Goal: Task Accomplishment & Management: Manage account settings

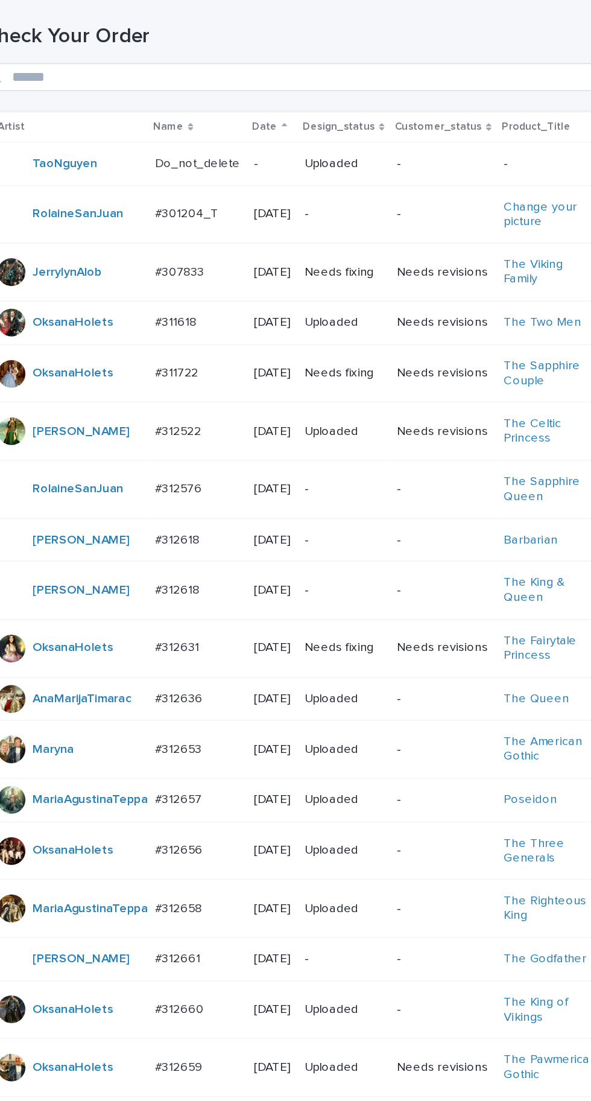
scroll to position [171, 0]
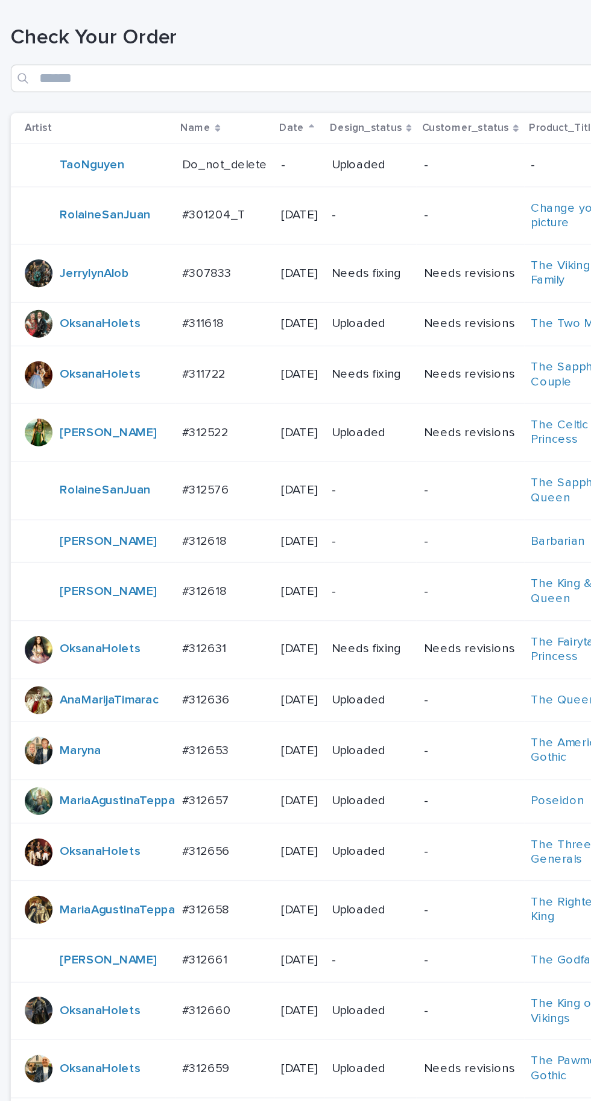
click at [159, 239] on td "#311722 #311722" at bounding box center [160, 259] width 69 height 40
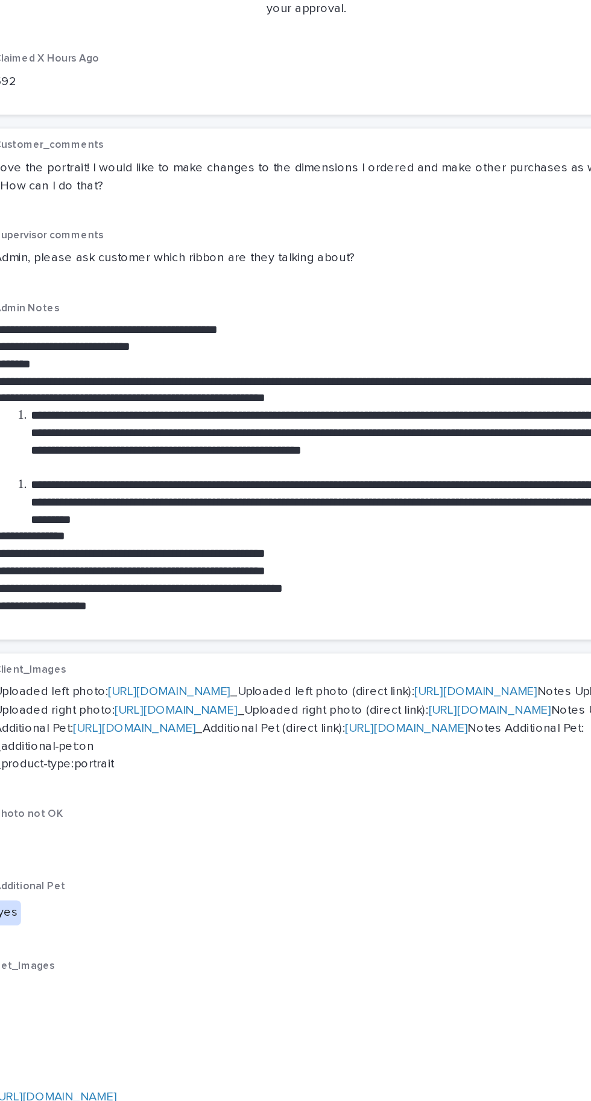
scroll to position [486, 0]
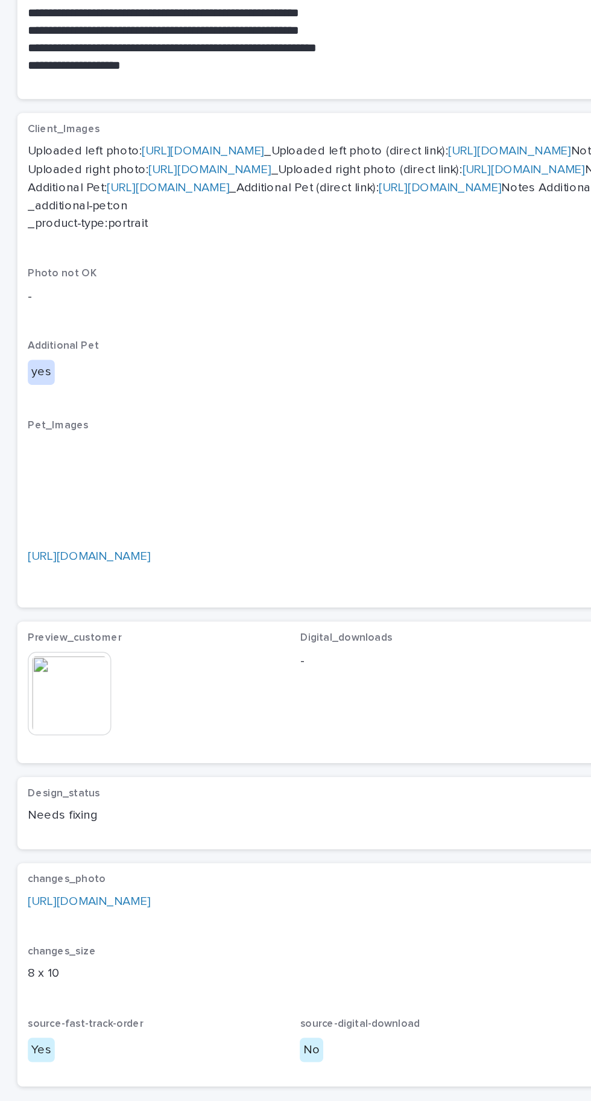
click at [46, 753] on img at bounding box center [48, 724] width 58 height 58
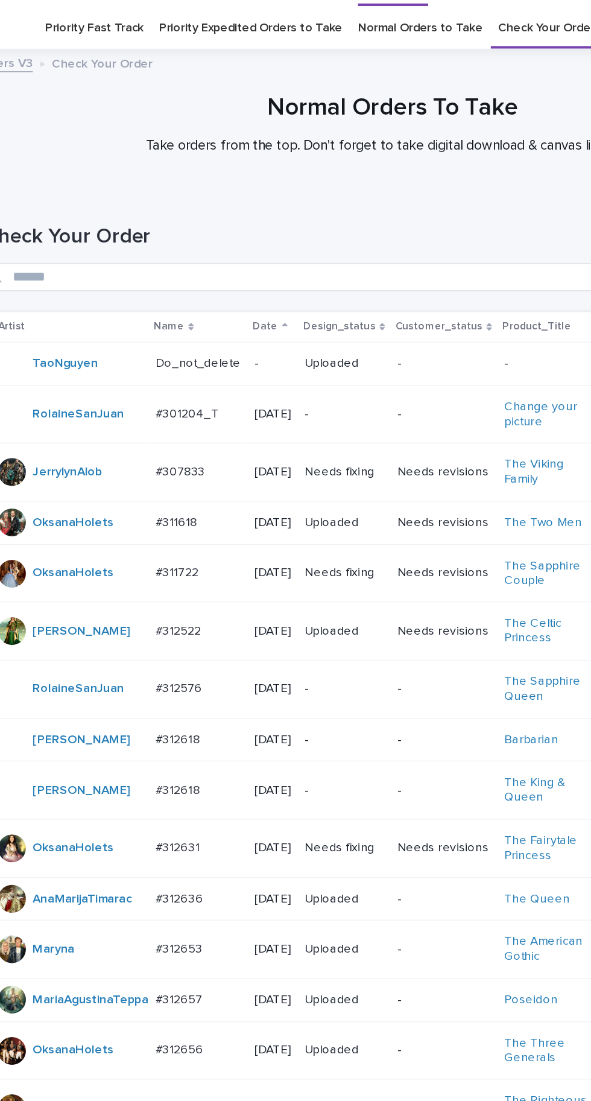
scroll to position [38, 0]
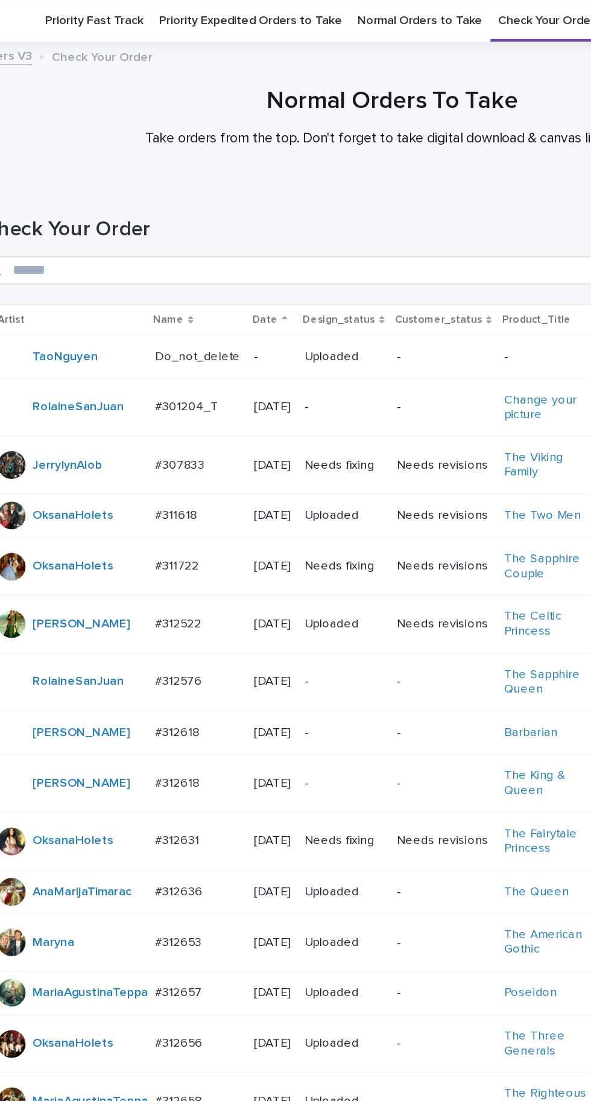
click at [160, 403] on div "#311722 #311722" at bounding box center [160, 393] width 59 height 20
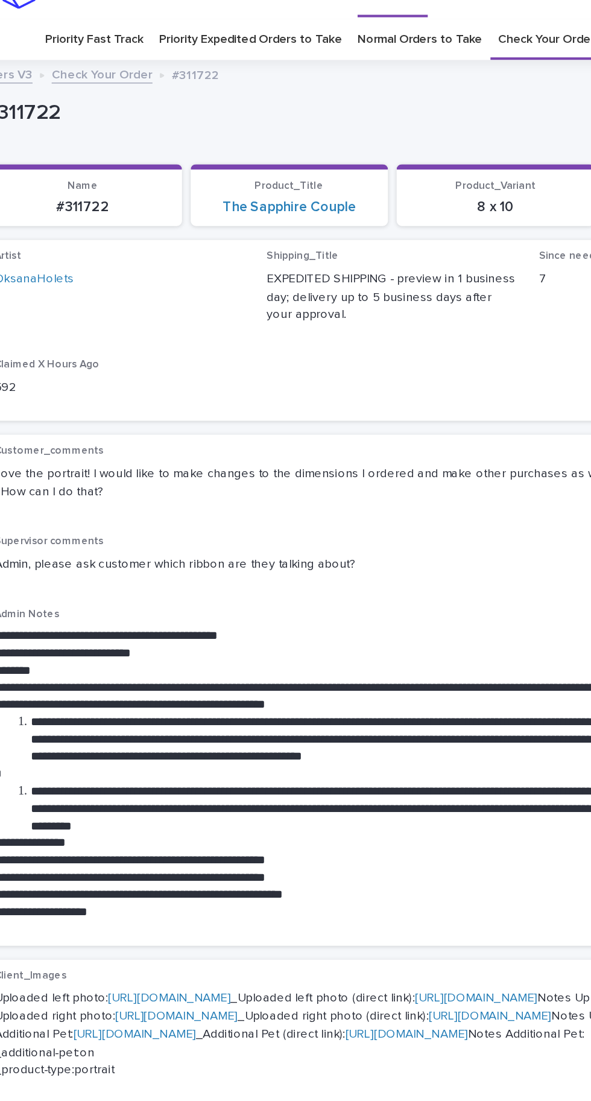
scroll to position [38, 0]
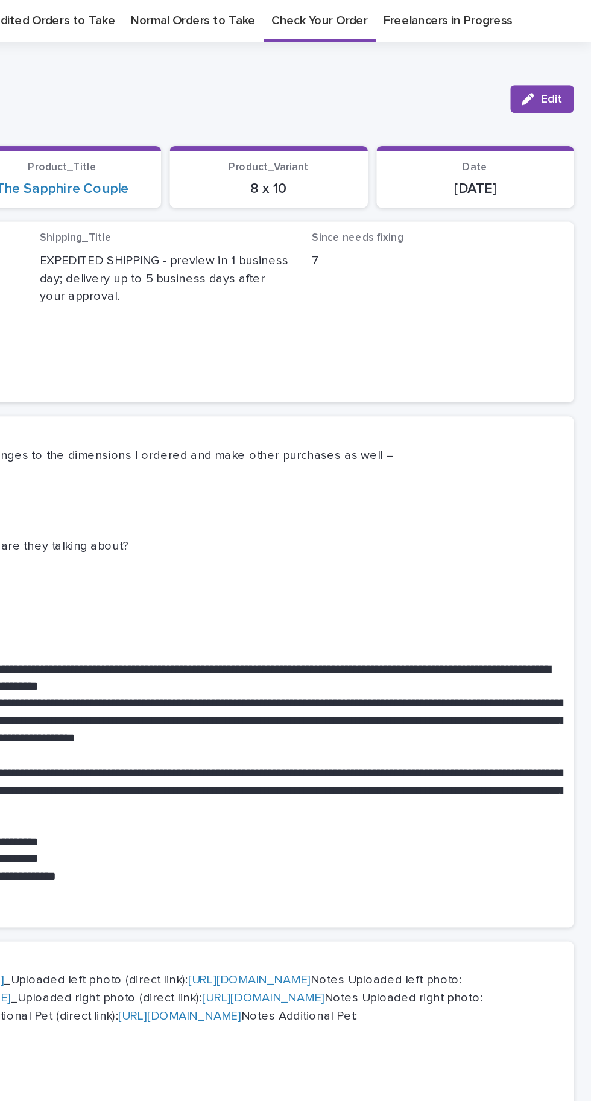
click at [563, 66] on span "Edit" at bounding box center [563, 69] width 15 height 8
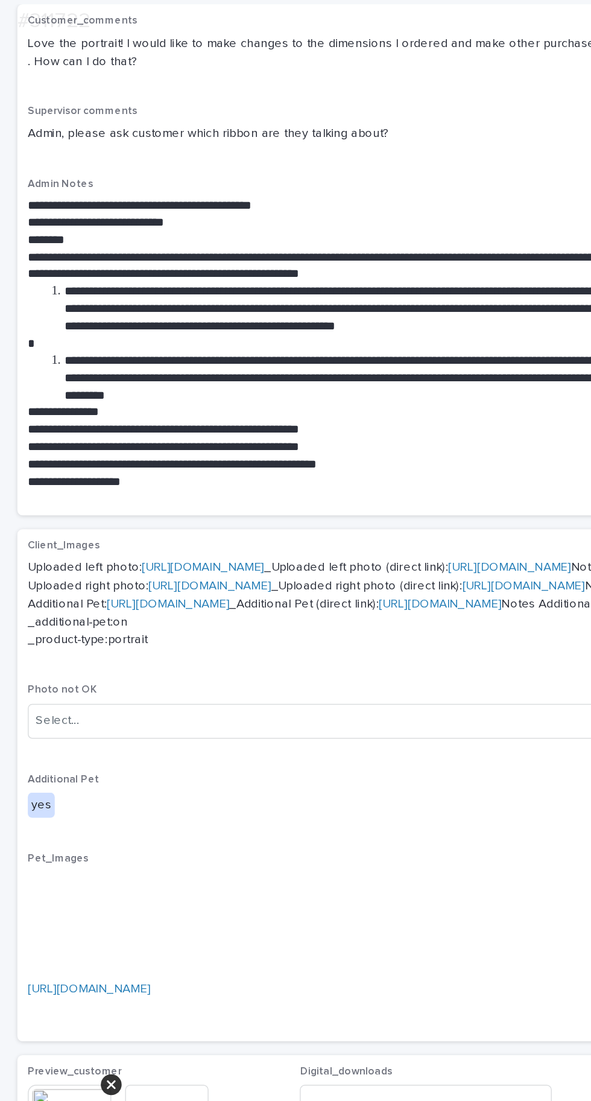
scroll to position [516, 0]
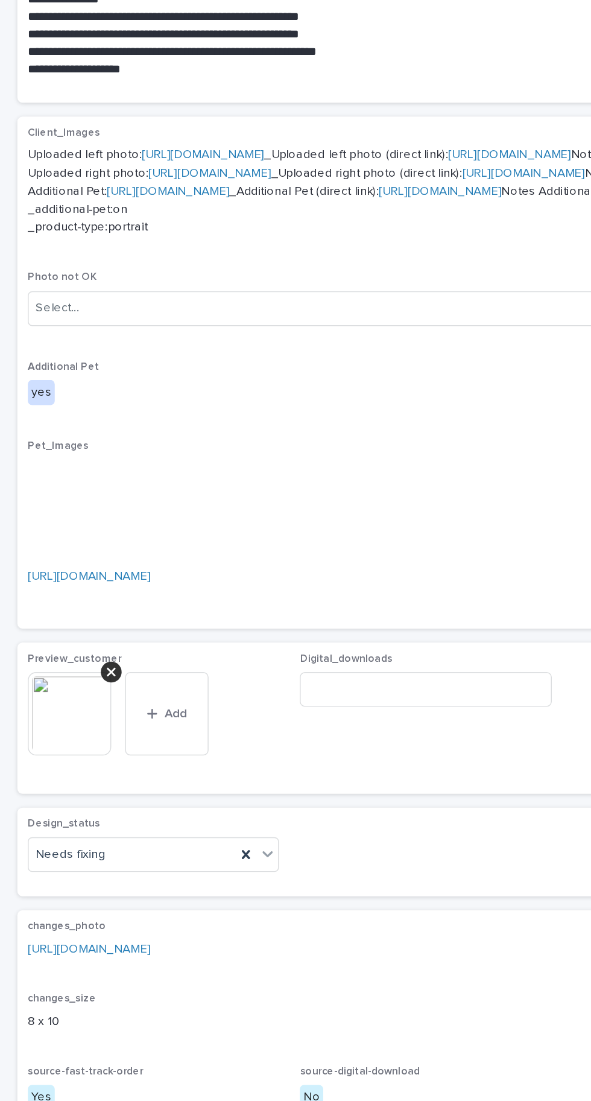
click at [77, 679] on icon at bounding box center [77, 676] width 6 height 6
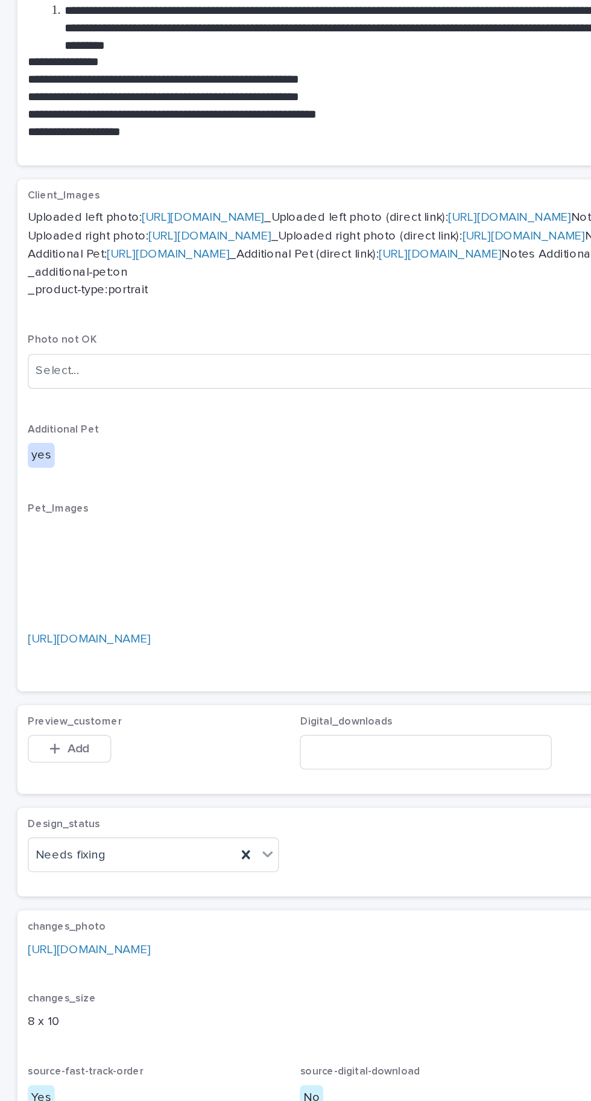
scroll to position [473, 0]
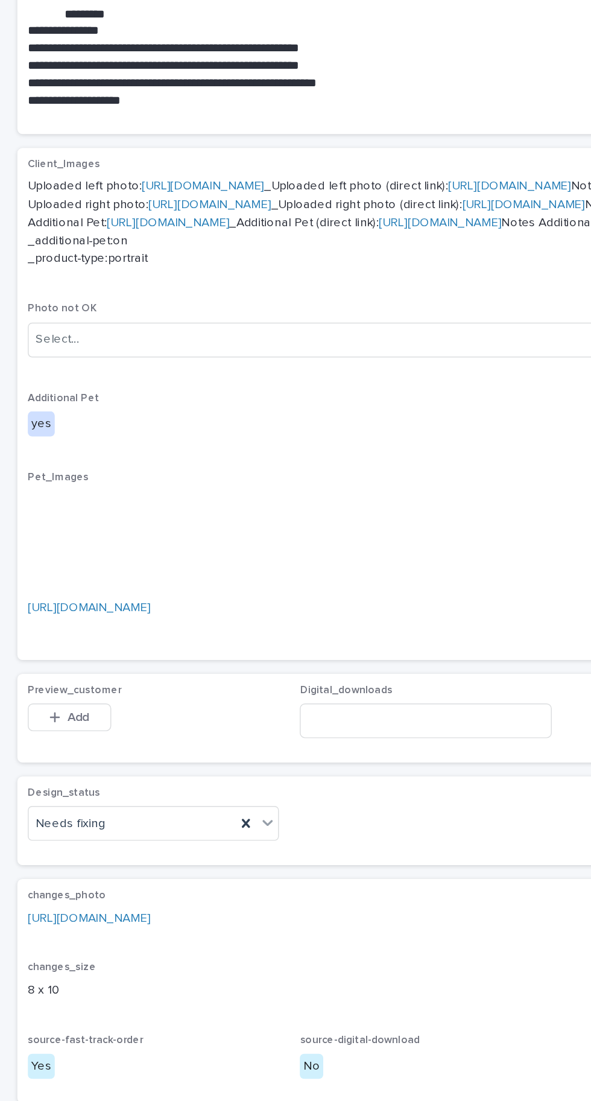
click at [62, 738] on button "Add" at bounding box center [48, 728] width 58 height 19
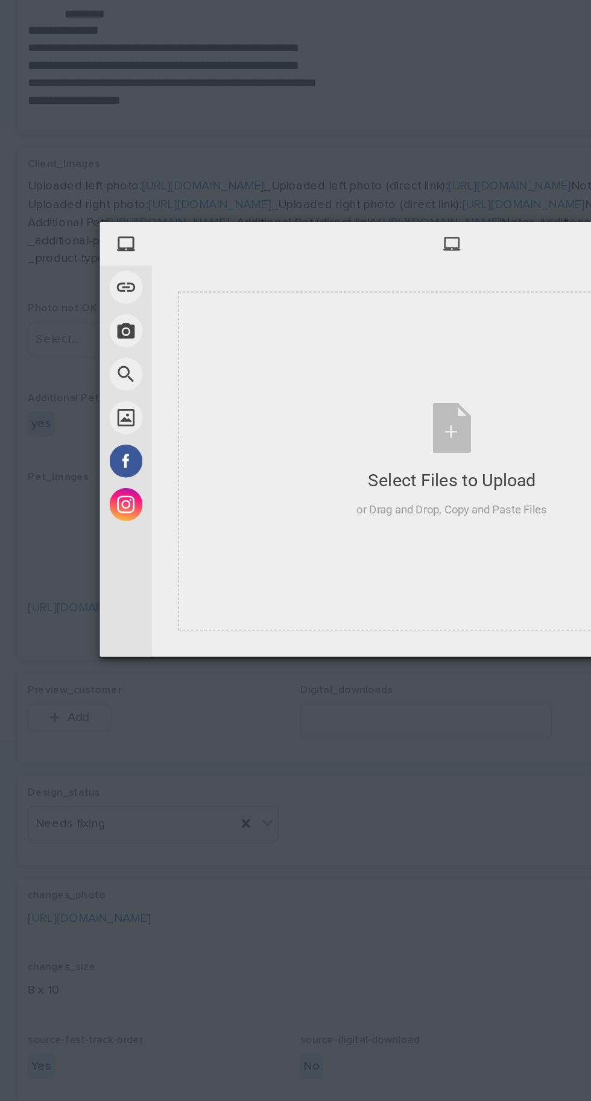
click at [320, 556] on div "Select Files to Upload or Drag and Drop, Copy and Paste Files" at bounding box center [314, 550] width 132 height 80
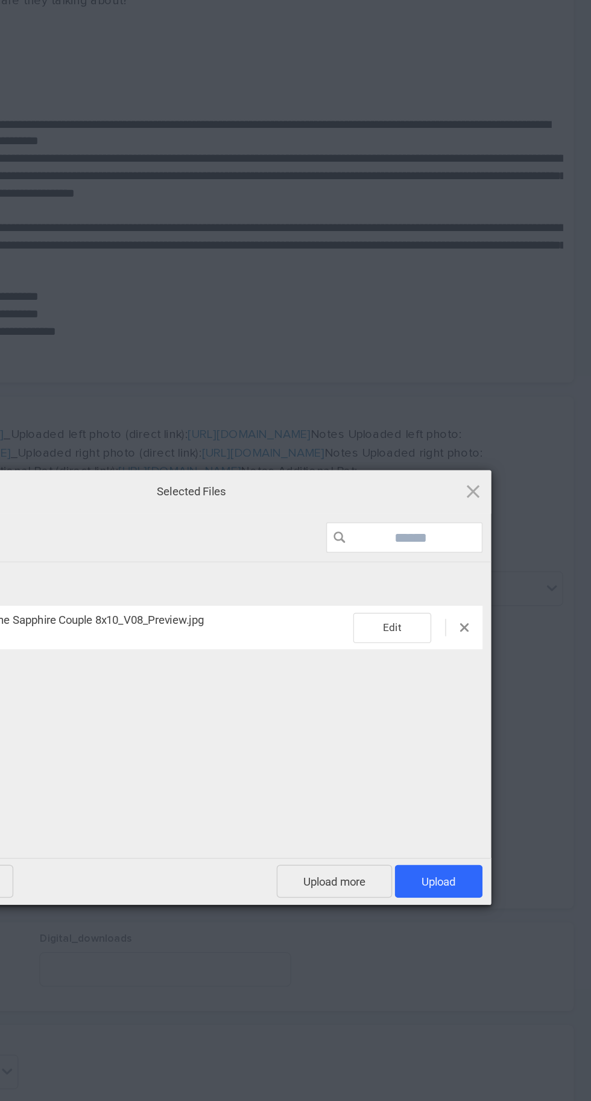
click at [491, 678] on span "Upload 1" at bounding box center [485, 670] width 61 height 23
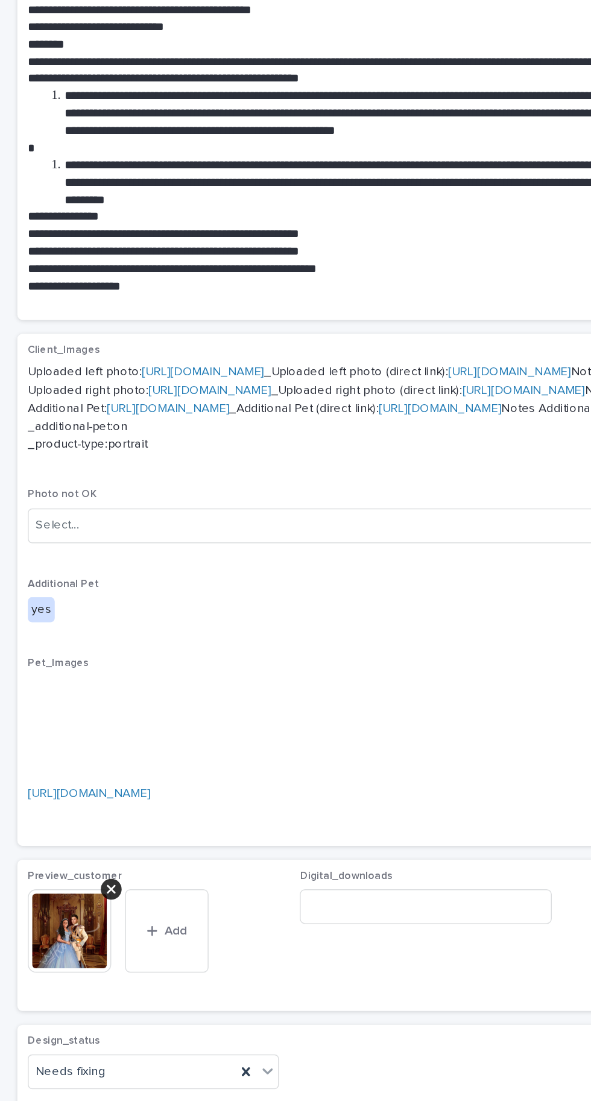
scroll to position [516, 0]
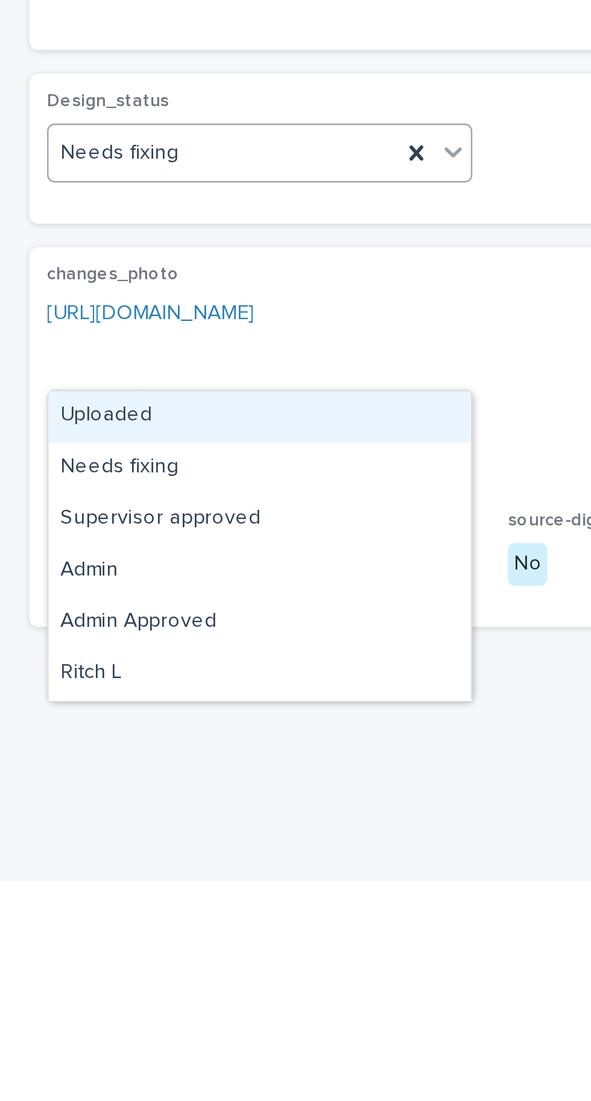
click at [110, 912] on div "Uploaded" at bounding box center [106, 910] width 173 height 21
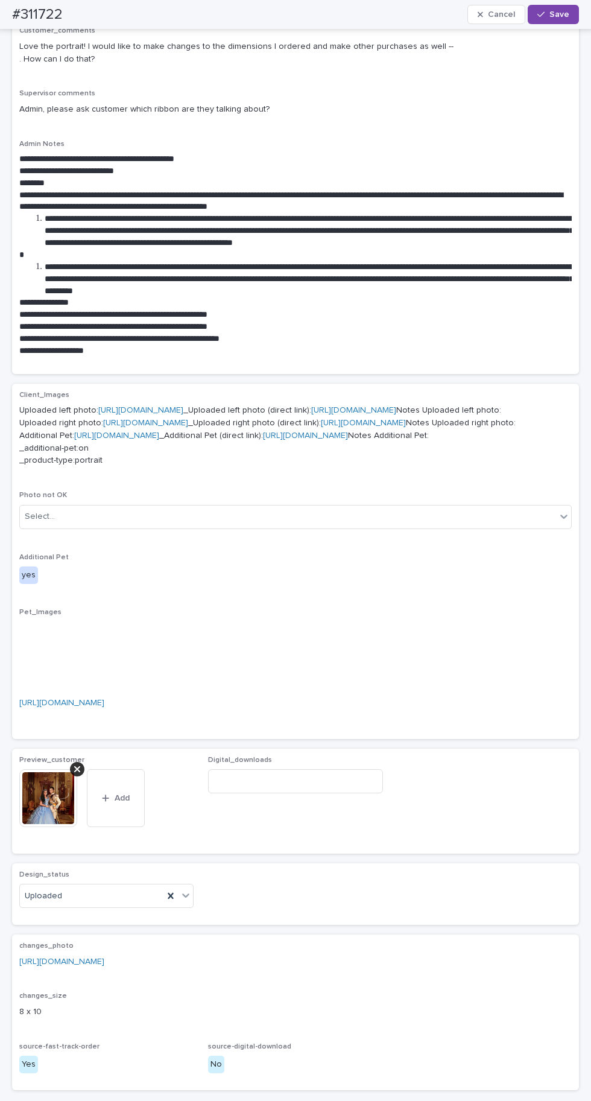
scroll to position [0, 0]
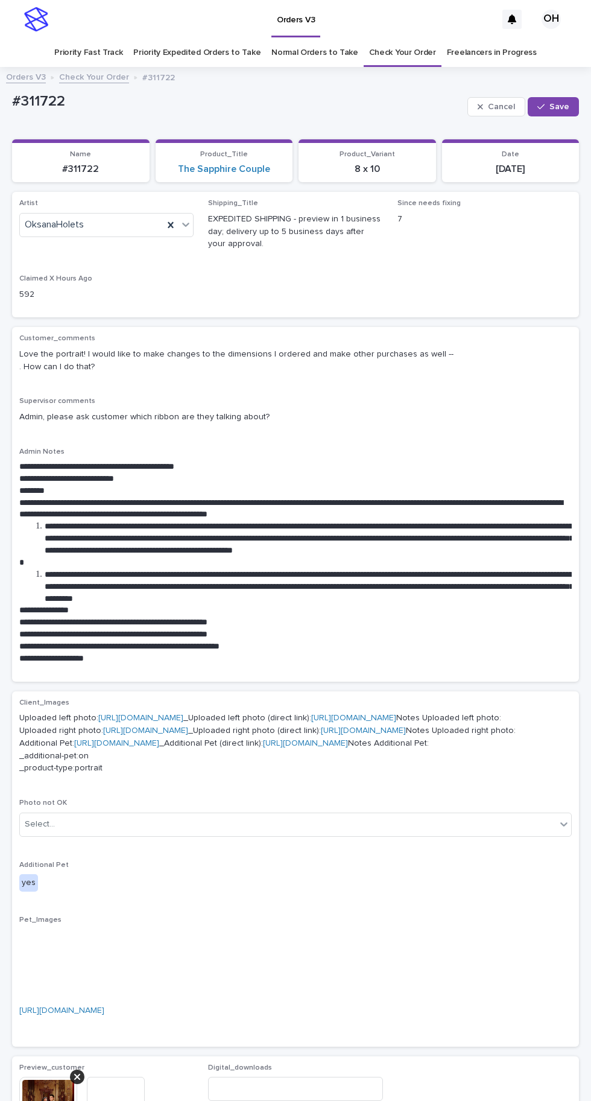
click at [560, 106] on span "Save" at bounding box center [560, 107] width 20 height 8
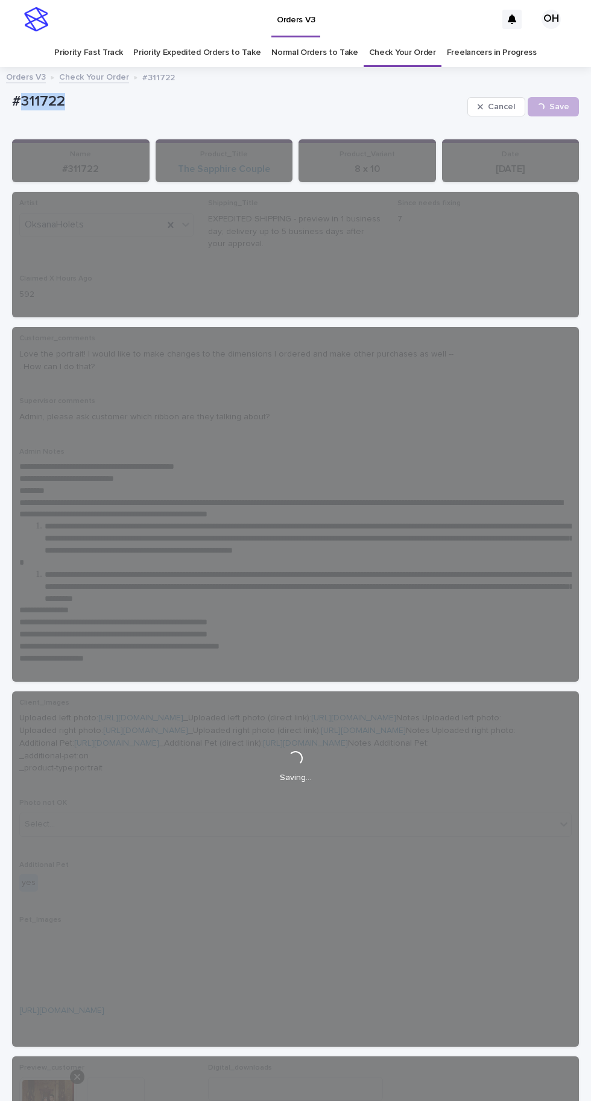
copy p "311722"
